Goal: Information Seeking & Learning: Learn about a topic

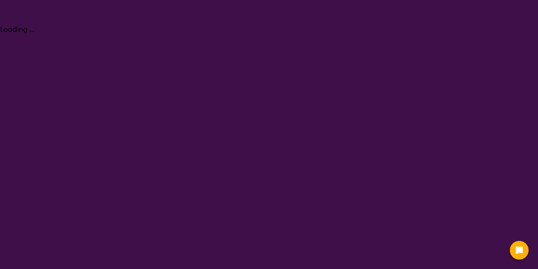
select select "[MEDICAL_DATA]"
select select "AD"
select select "i-don-t-know"
select select "[MEDICAL_DATA]"
select select "AD"
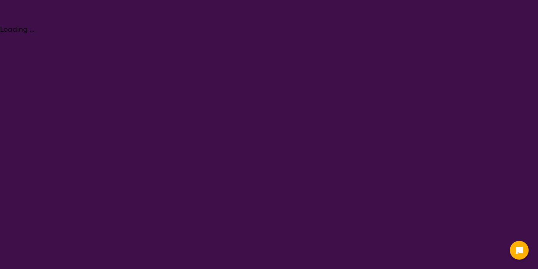
select select "i-don-t-know"
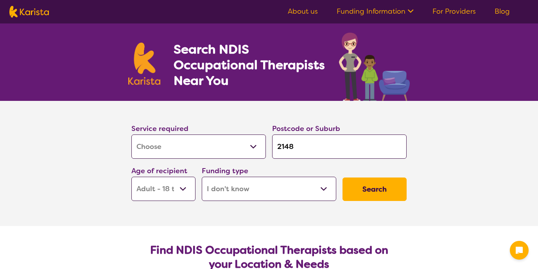
scroll to position [78, 0]
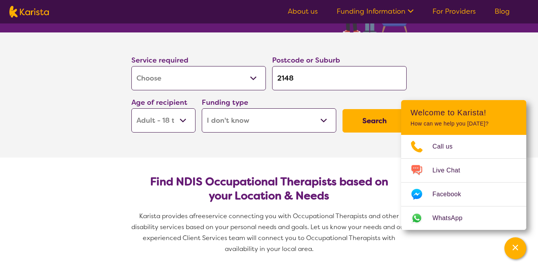
click at [294, 76] on input "2148" at bounding box center [339, 78] width 135 height 24
drag, startPoint x: 292, startPoint y: 75, endPoint x: 277, endPoint y: 72, distance: 15.6
click at [277, 72] on input "2148" at bounding box center [339, 78] width 135 height 24
type input "B"
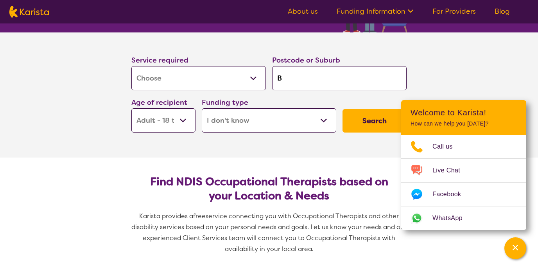
type input "Bl"
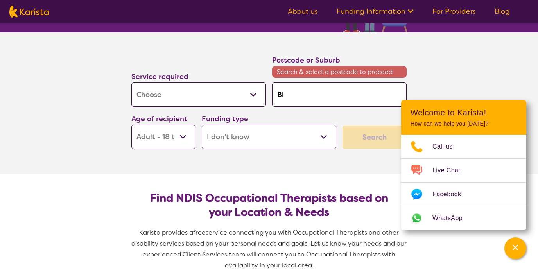
type input "Bla"
type input "Blacx"
type input "Blacxk"
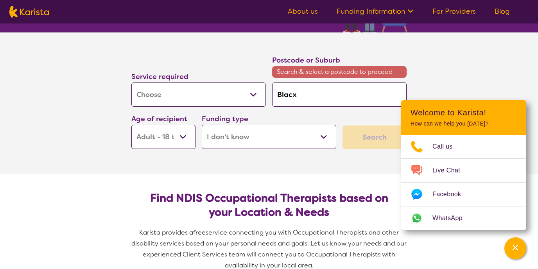
type input "Blacxk"
type input "Blacx"
type input "Blac"
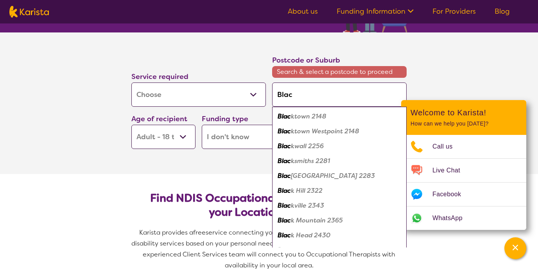
type input "Black"
type input "Blackt"
type input "Blackto"
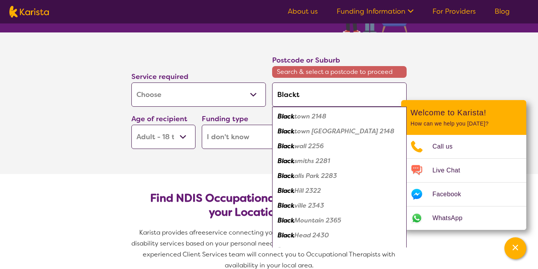
type input "Blackto"
type input "Blacktow"
type input "[GEOGRAPHIC_DATA]"
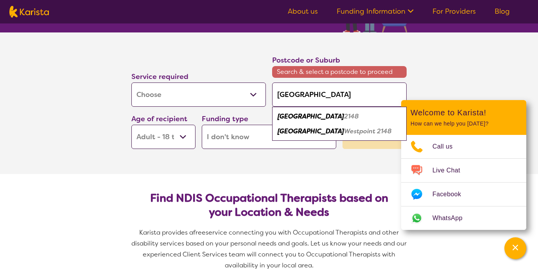
click at [344, 117] on em "2148" at bounding box center [351, 116] width 15 height 8
type input "2148"
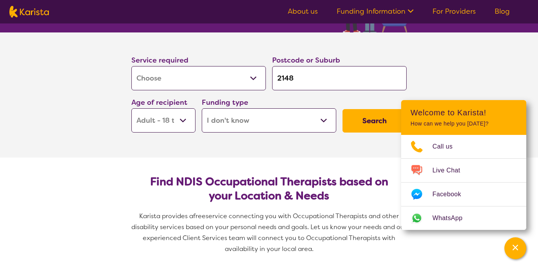
click at [183, 126] on select "Early Childhood - 0 to 9 Child - 10 to 11 Adolescent - 12 to 17 Adult - 18 to 6…" at bounding box center [163, 120] width 64 height 24
click at [184, 127] on select "Early Childhood - 0 to 9 Child - 10 to 11 Adolescent - 12 to 17 Adult - 18 to 6…" at bounding box center [163, 120] width 64 height 24
click at [258, 123] on select "Home Care Package (HCP) National Disability Insurance Scheme (NDIS) I don't know" at bounding box center [269, 120] width 135 height 24
click at [202, 108] on select "Home Care Package (HCP) National Disability Insurance Scheme (NDIS) I don't know" at bounding box center [269, 120] width 135 height 24
click at [360, 124] on button "Search" at bounding box center [375, 120] width 64 height 23
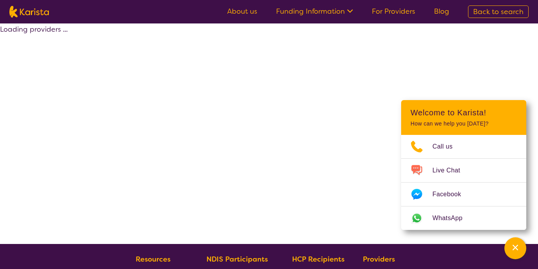
select select "[MEDICAL_DATA]"
select select "AD"
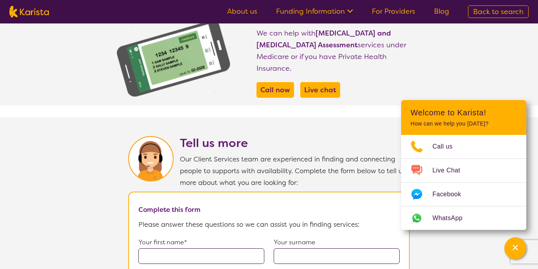
scroll to position [343, 0]
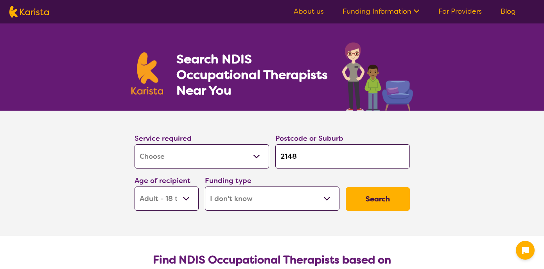
select select "[MEDICAL_DATA]"
select select "AD"
select select "i-don-t-know"
select select "[MEDICAL_DATA]"
select select "AD"
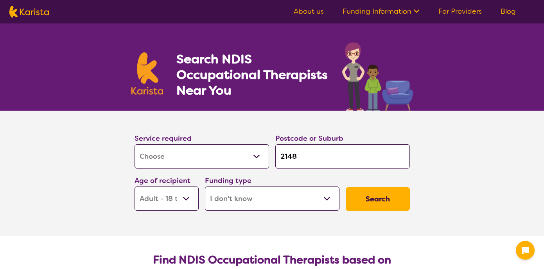
select select "i-don-t-know"
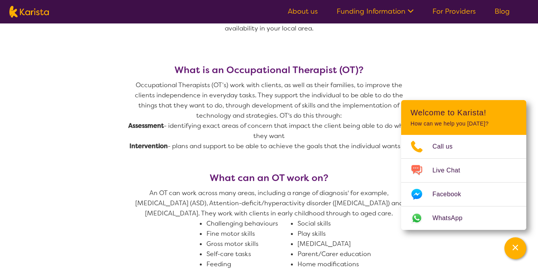
scroll to position [313, 0]
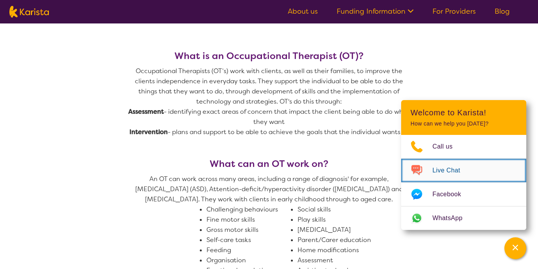
click at [432, 173] on img "Choose channel" at bounding box center [416, 170] width 31 height 13
